Goal: Complete application form

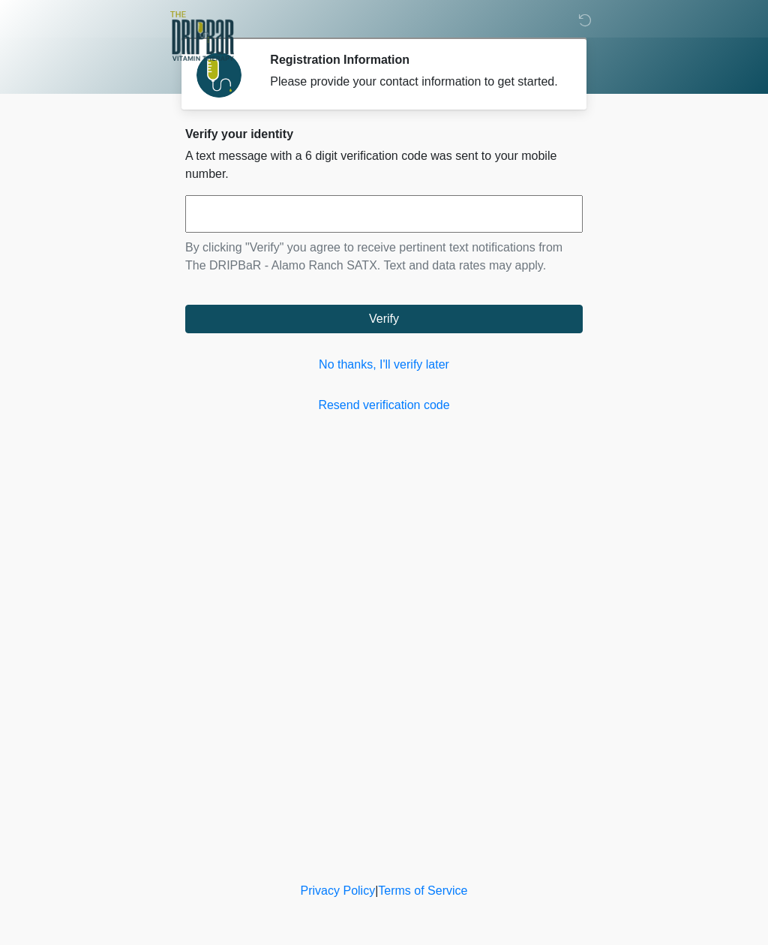
click at [415, 226] on input "text" at bounding box center [384, 214] width 398 height 38
type input "******"
click at [460, 330] on button "Verify" at bounding box center [384, 319] width 398 height 29
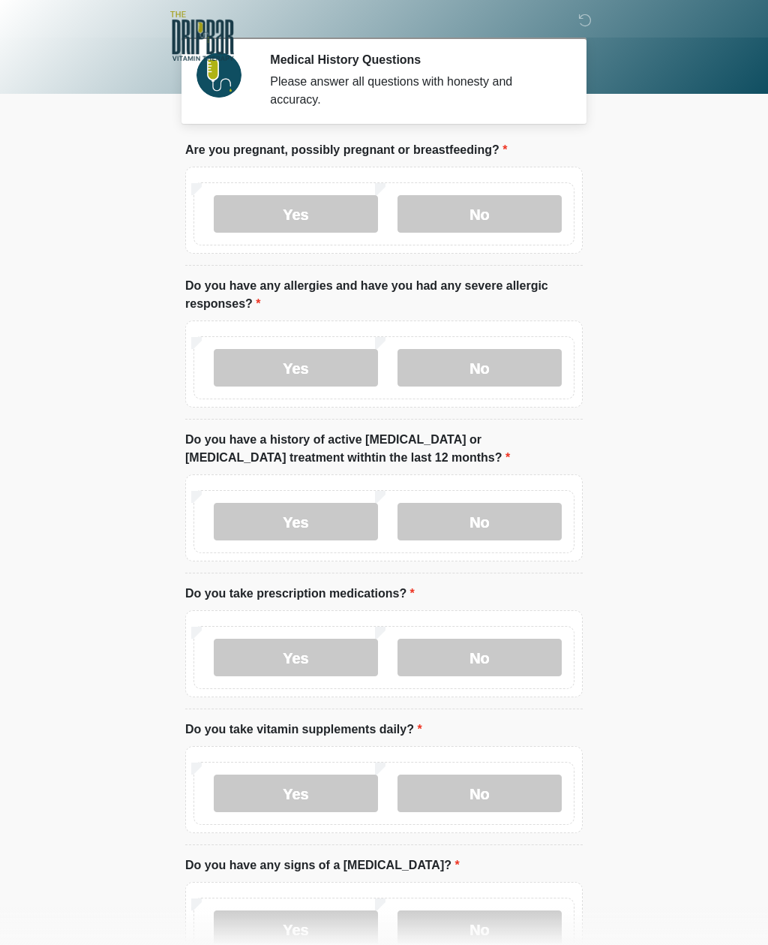
click at [515, 216] on label "No" at bounding box center [480, 214] width 164 height 38
click at [507, 362] on label "No" at bounding box center [480, 368] width 164 height 38
click at [521, 510] on label "No" at bounding box center [480, 522] width 164 height 38
click at [517, 655] on label "No" at bounding box center [480, 657] width 164 height 38
click at [503, 805] on label "No" at bounding box center [480, 793] width 164 height 38
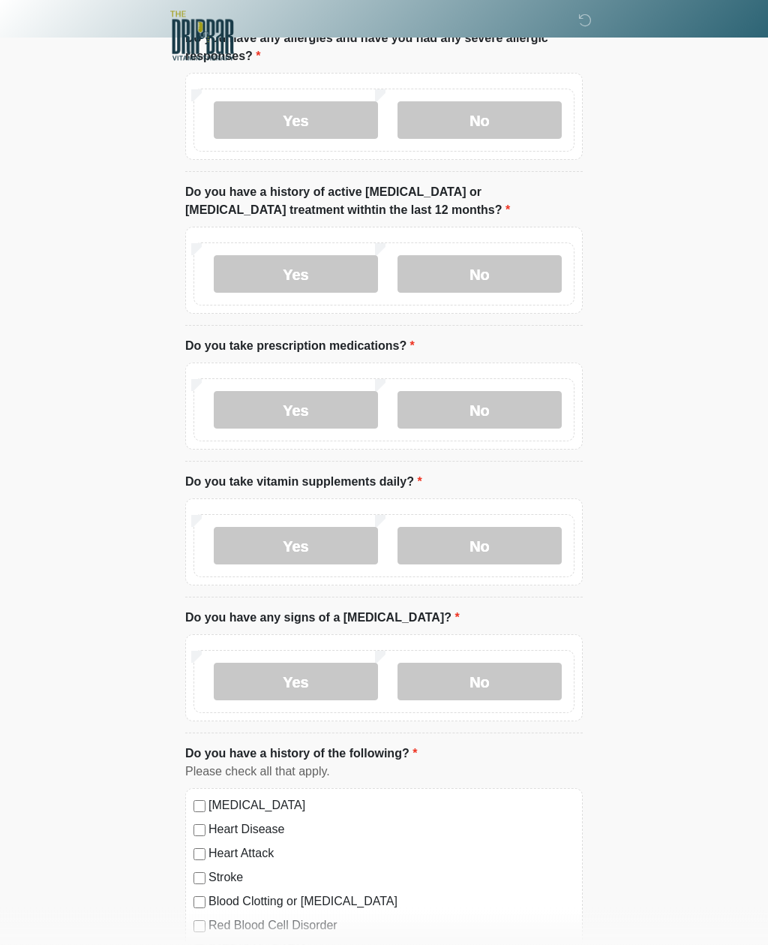
click at [494, 687] on label "No" at bounding box center [480, 682] width 164 height 38
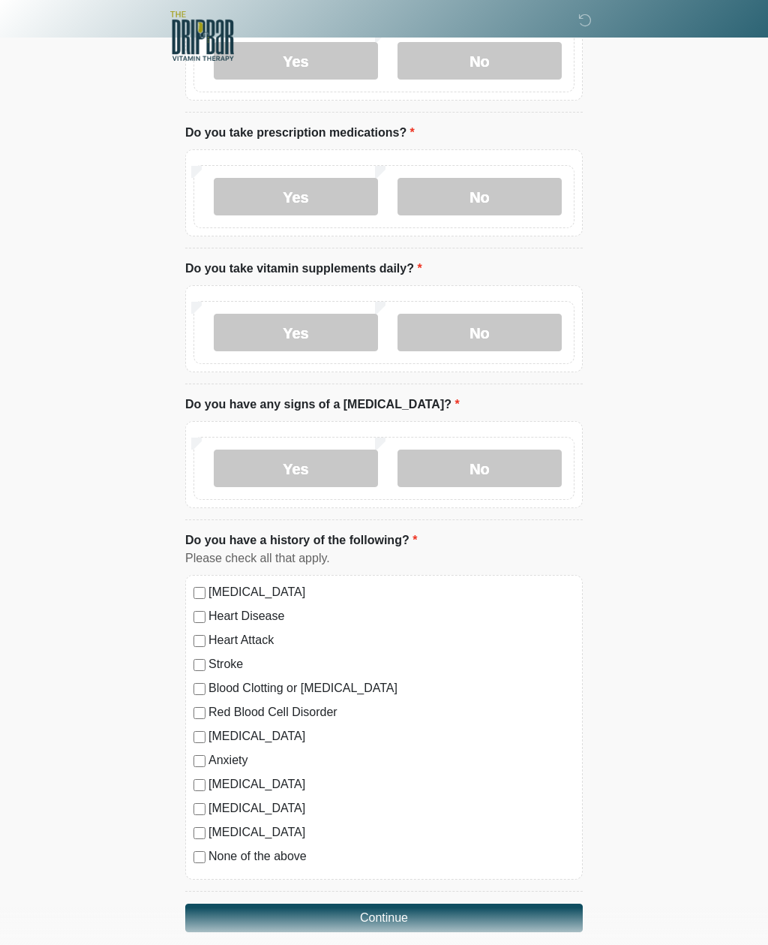
scroll to position [479, 0]
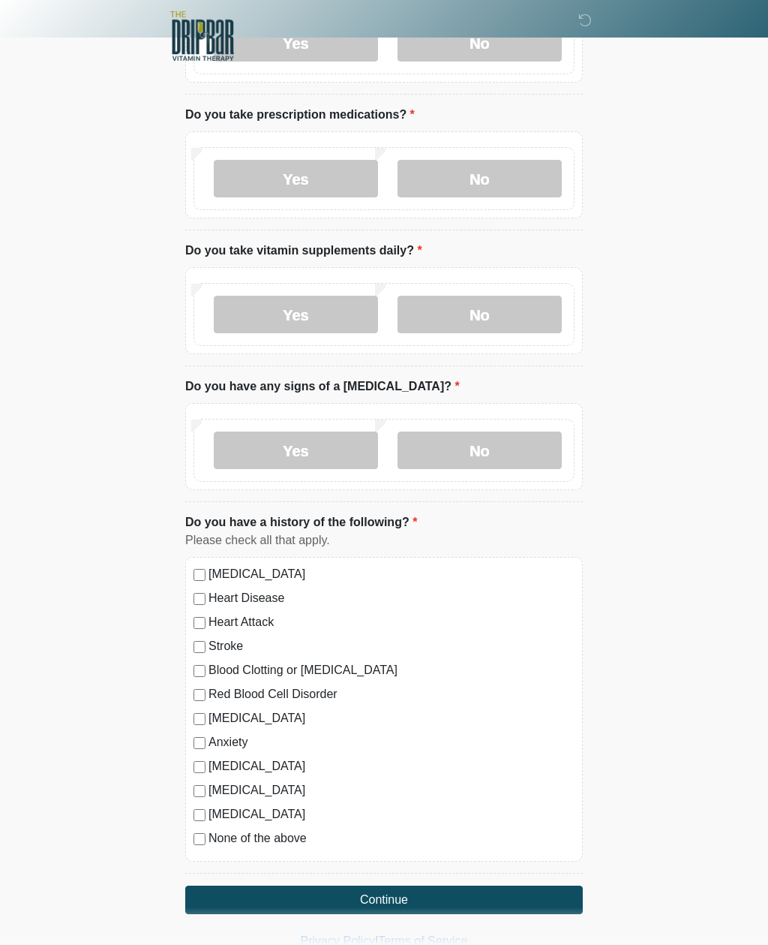
click at [412, 905] on button "Continue" at bounding box center [384, 899] width 398 height 29
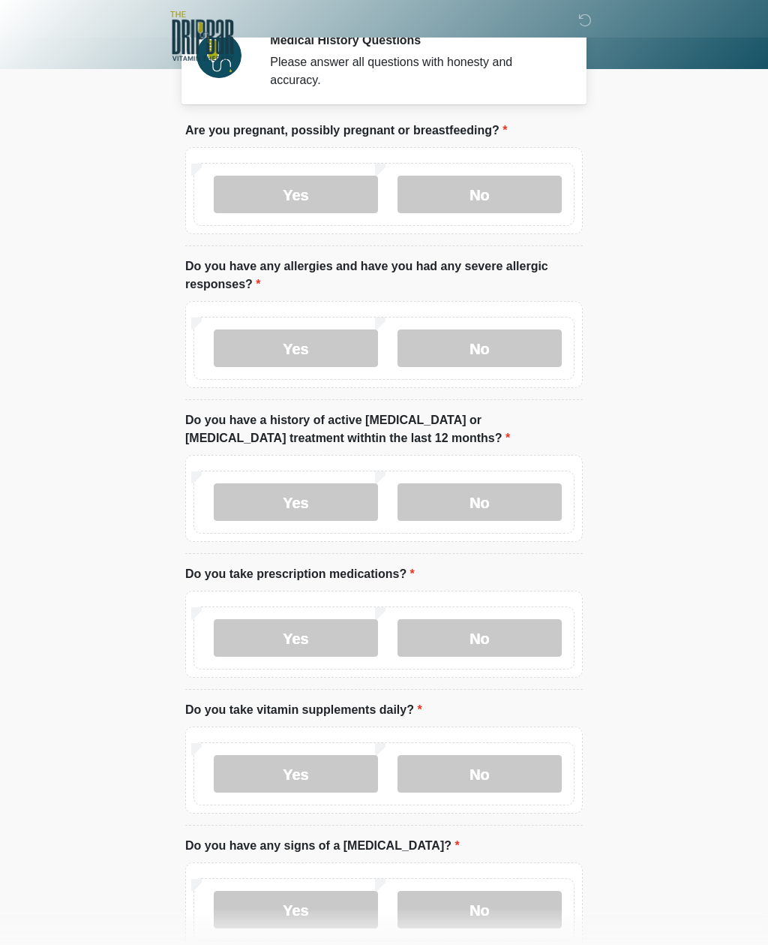
scroll to position [0, 0]
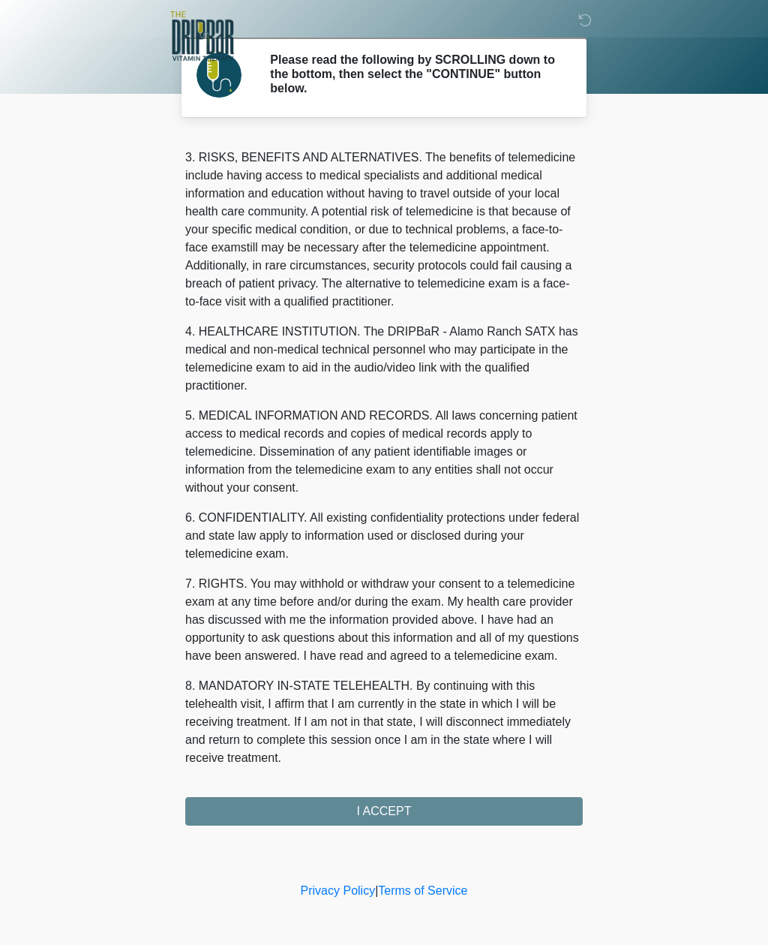
click at [444, 810] on button "I ACCEPT" at bounding box center [384, 811] width 398 height 29
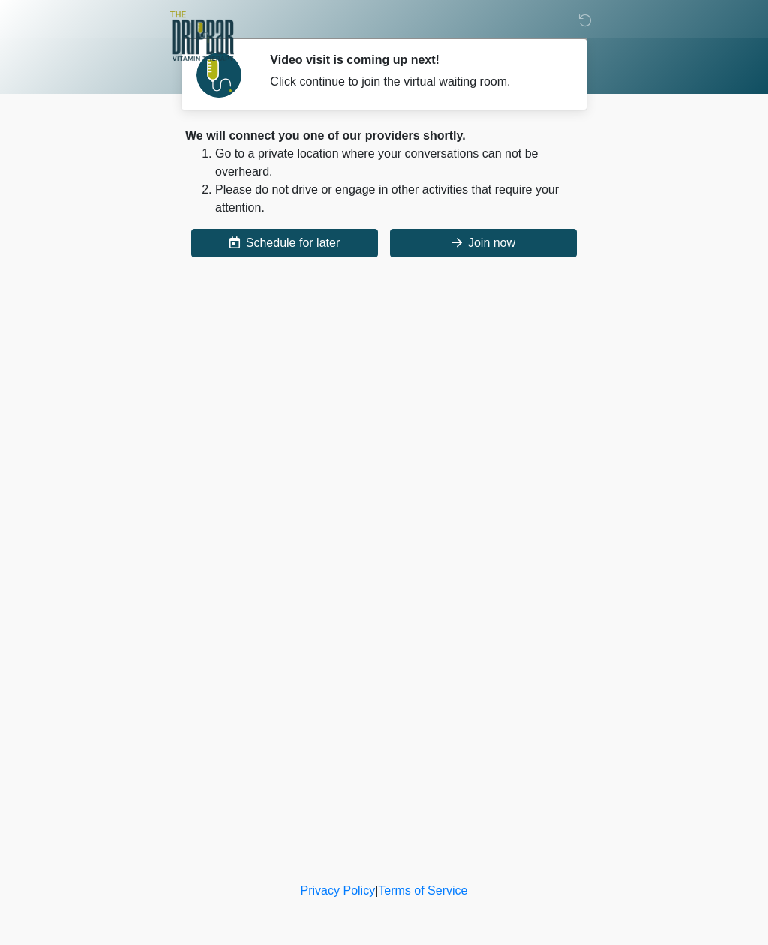
click at [526, 243] on button "Join now" at bounding box center [483, 243] width 187 height 29
